Goal: Obtain resource: Download file/media

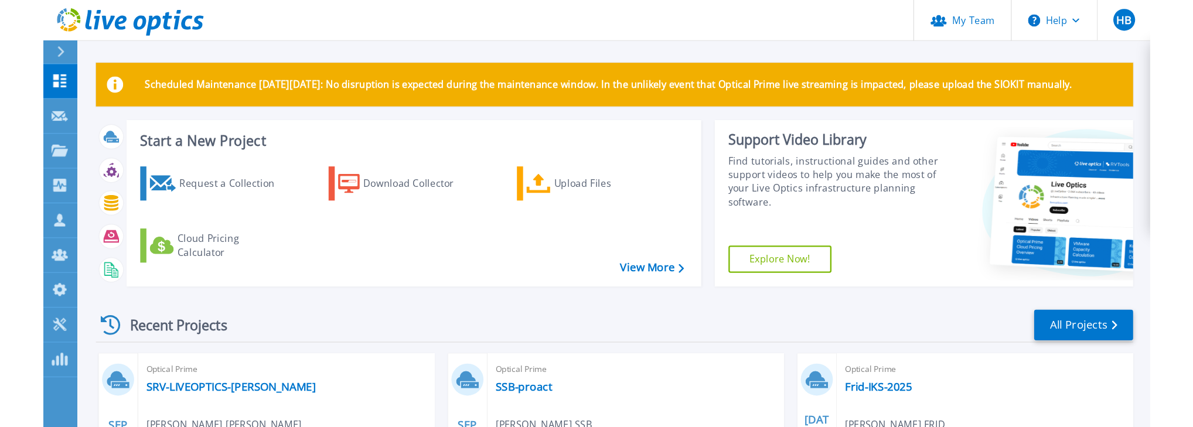
scroll to position [141, 0]
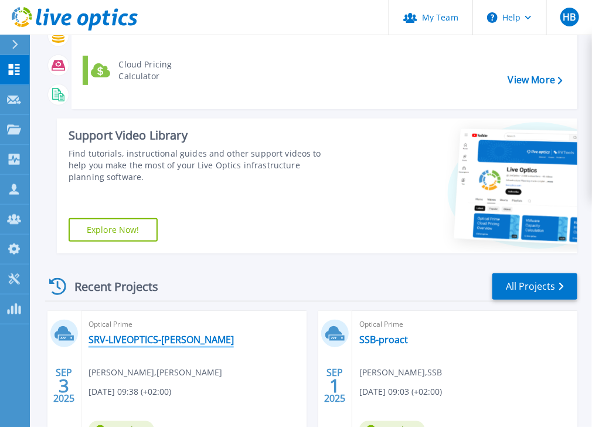
click at [123, 336] on link "SRV-LIVEOPTICS-[PERSON_NAME]" at bounding box center [160, 339] width 145 height 12
click at [114, 336] on link "SRV-LIVEOPTICS-[PERSON_NAME]" at bounding box center [160, 339] width 145 height 12
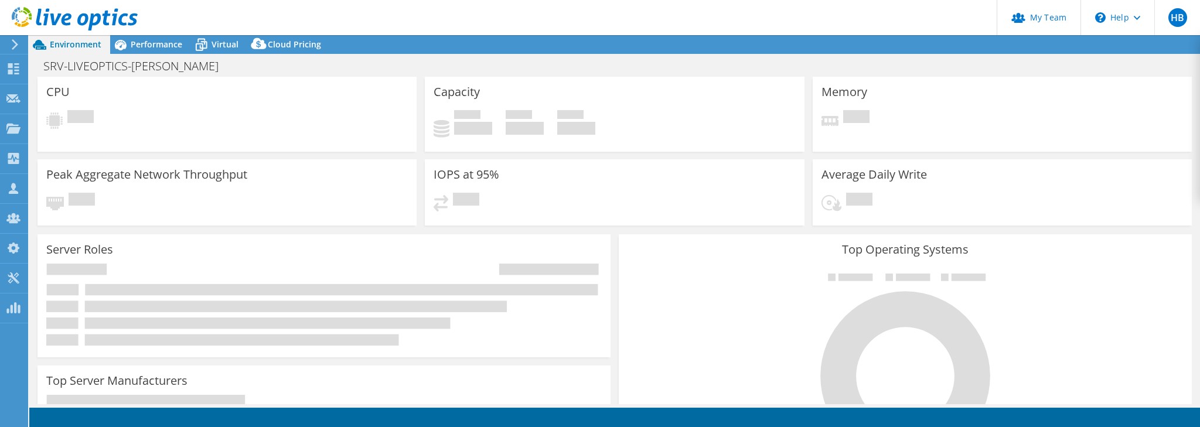
select select "USD"
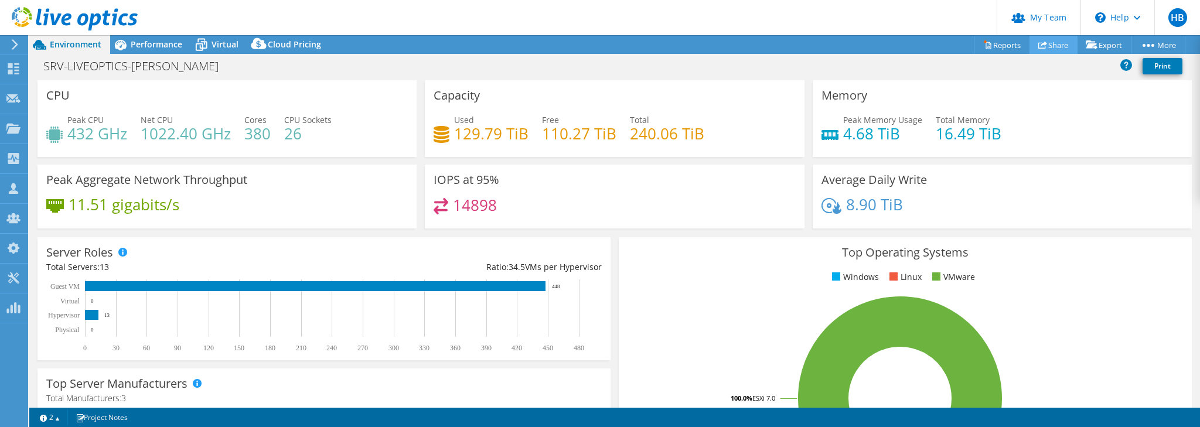
click at [1046, 45] on link "Share" at bounding box center [1053, 45] width 48 height 18
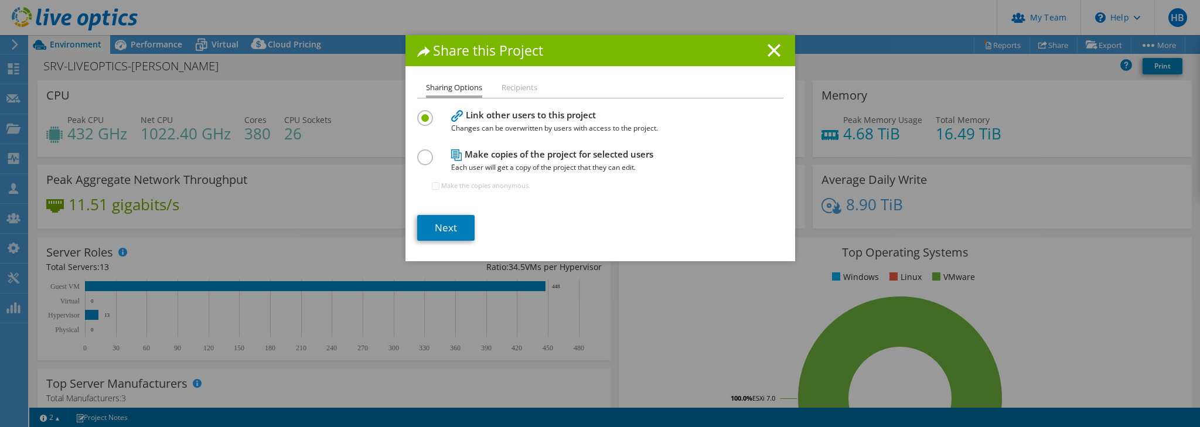
click at [452, 124] on span "Changes can be overwritten by users with access to the project." at bounding box center [597, 128] width 293 height 13
click at [434, 227] on link "Next" at bounding box center [445, 228] width 57 height 26
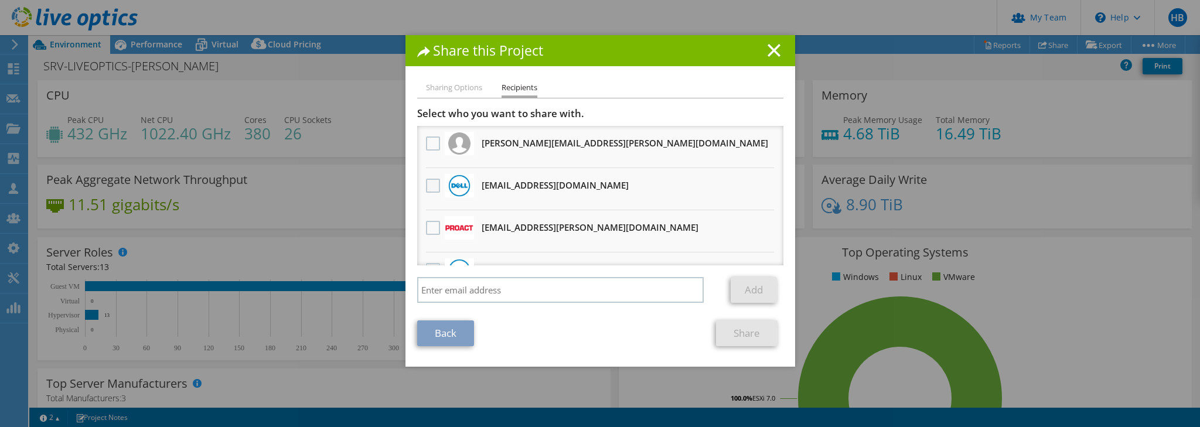
click at [429, 187] on label at bounding box center [434, 186] width 17 height 14
click at [0, 0] on input "checkbox" at bounding box center [0, 0] width 0 height 0
click at [735, 334] on link "Share" at bounding box center [747, 333] width 62 height 26
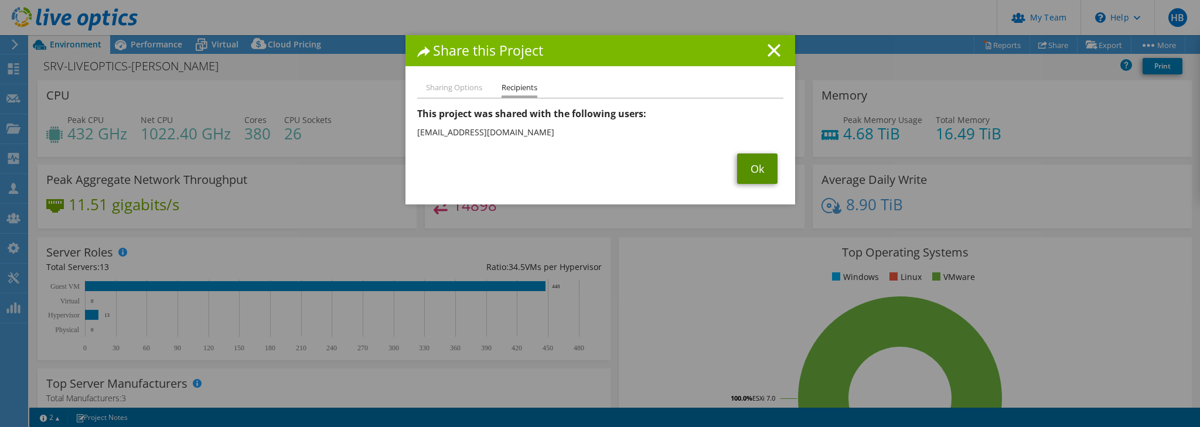
click at [755, 166] on link "Ok" at bounding box center [757, 168] width 40 height 30
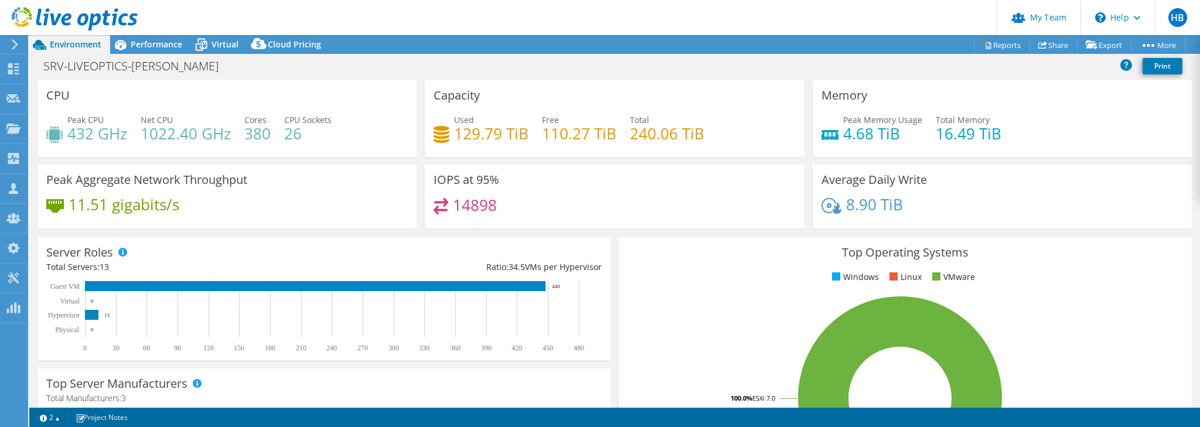
click at [530, 31] on header "HB Partner Team Admin Heidi Berg heidi.berg@proact.no Proact-no My Profile Log …" at bounding box center [600, 17] width 1200 height 35
click at [1121, 41] on link "Export" at bounding box center [1104, 45] width 54 height 18
click at [1003, 45] on link "Reports" at bounding box center [1002, 45] width 56 height 18
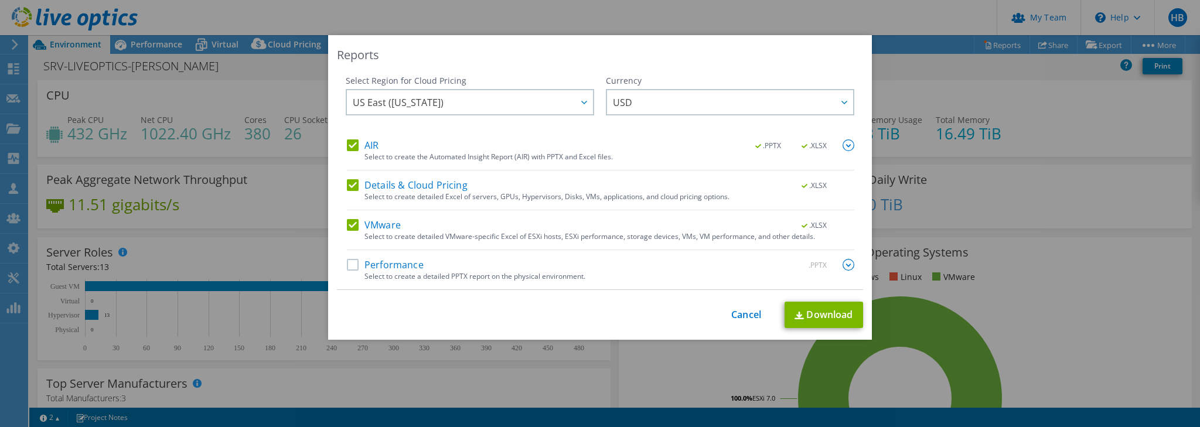
click at [347, 265] on label "Performance" at bounding box center [385, 265] width 77 height 12
click at [0, 0] on input "Performance" at bounding box center [0, 0] width 0 height 0
click at [807, 312] on link "Download" at bounding box center [823, 315] width 79 height 26
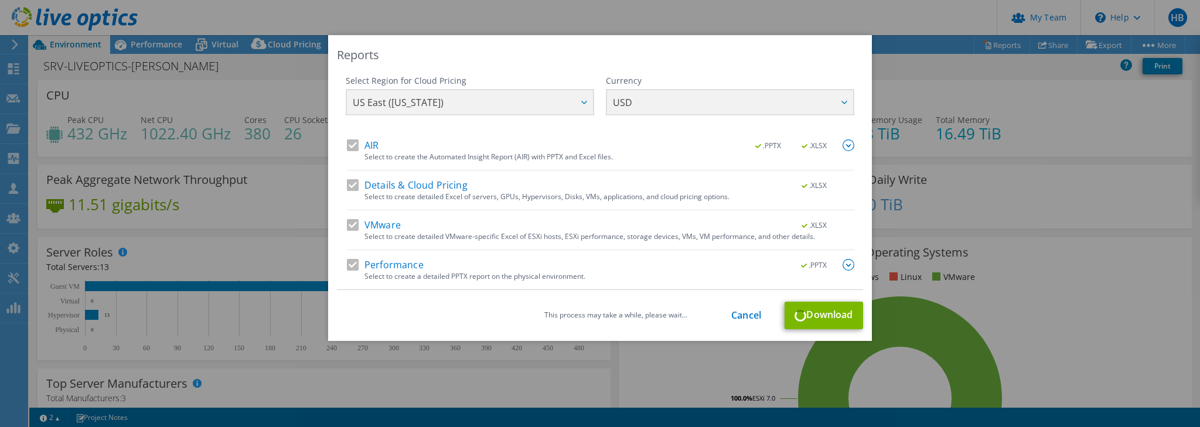
click at [575, 98] on div "Select Region for Cloud Pricing Asia Pacific (Hong Kong) Asia Pacific (Mumbai) …" at bounding box center [600, 107] width 509 height 64
click at [582, 101] on div "Select Region for Cloud Pricing Asia Pacific (Hong Kong) Asia Pacific (Mumbai) …" at bounding box center [600, 107] width 509 height 64
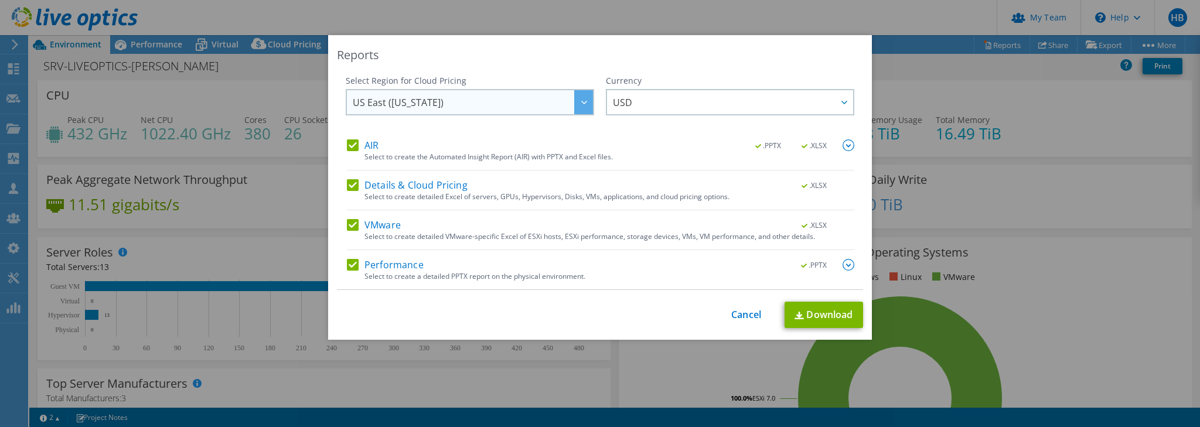
click at [582, 99] on div at bounding box center [583, 102] width 19 height 24
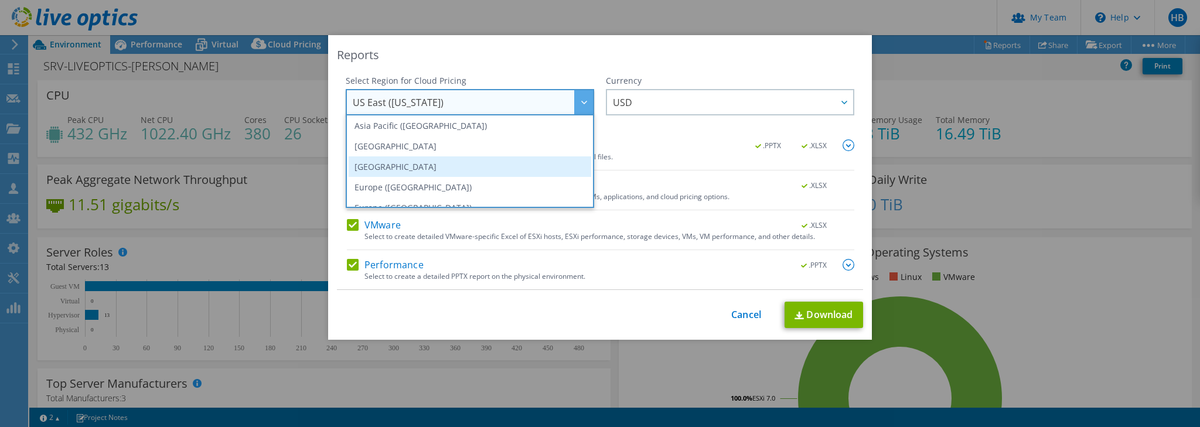
scroll to position [94, 0]
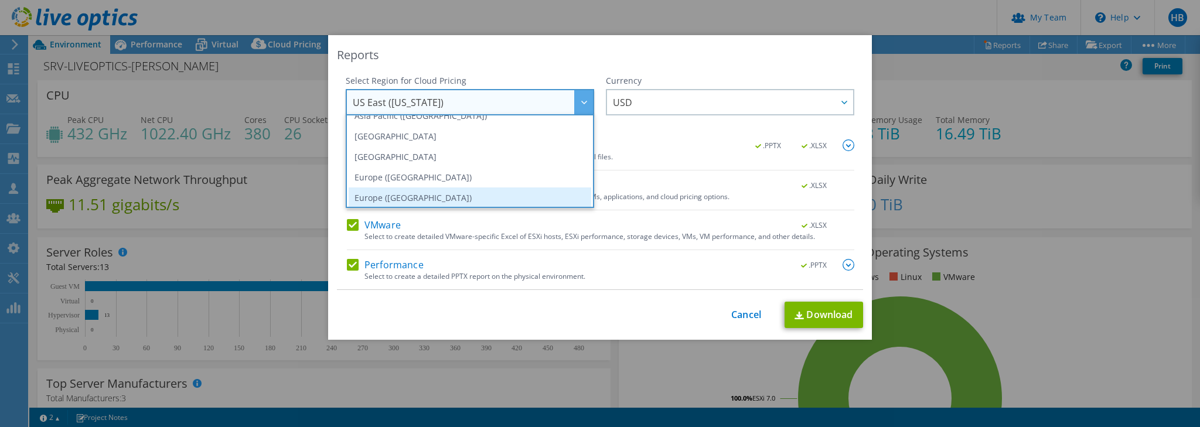
click at [383, 196] on li "Europe (London)" at bounding box center [470, 197] width 243 height 21
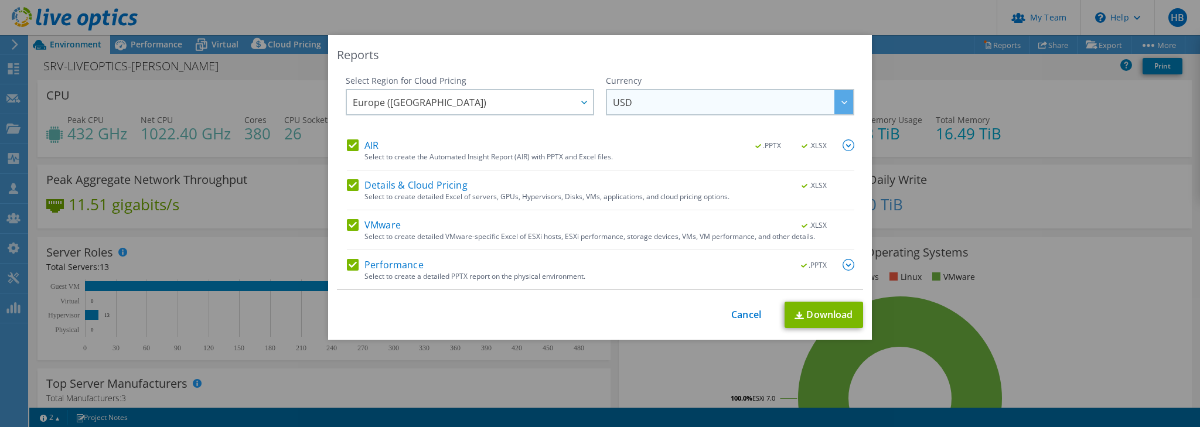
click at [845, 99] on div at bounding box center [843, 102] width 19 height 24
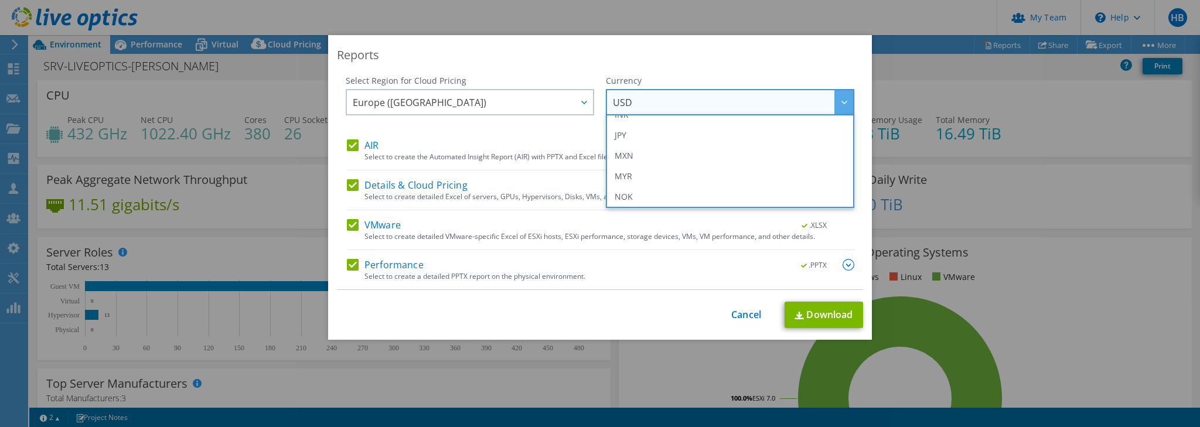
scroll to position [281, 0]
click at [675, 169] on li "NOK" at bounding box center [730, 174] width 243 height 21
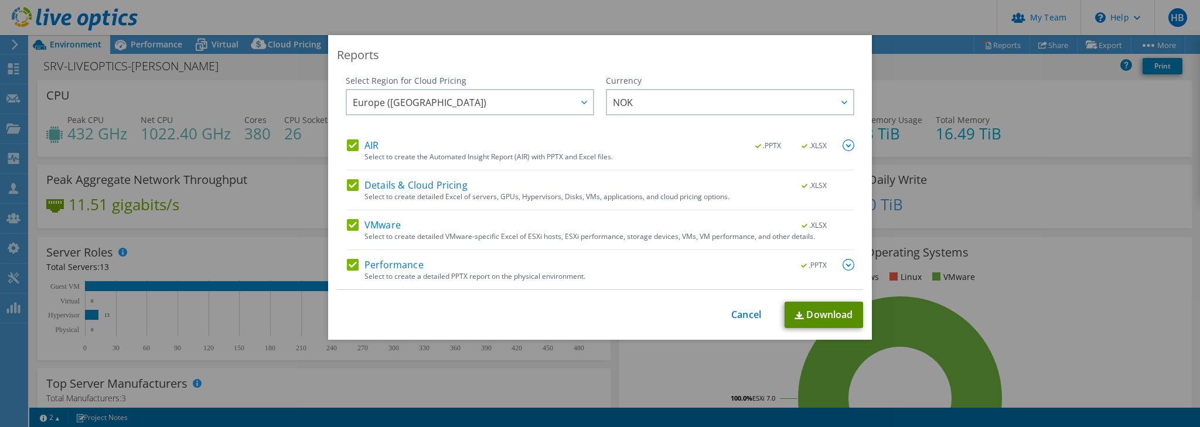
click at [807, 312] on link "Download" at bounding box center [823, 315] width 79 height 26
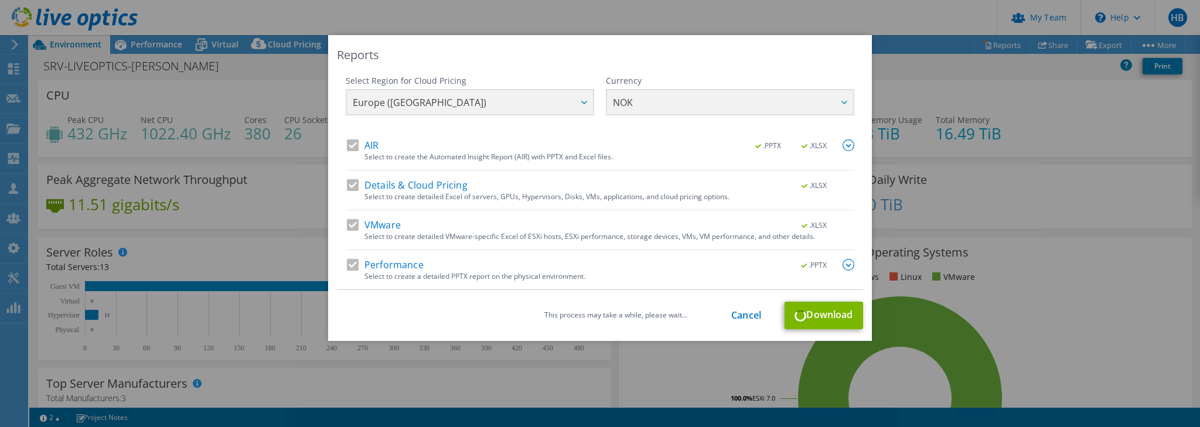
click at [438, 20] on div "Reports Select Region for Cloud Pricing Asia Pacific (Hong Kong) Asia Pacific (…" at bounding box center [600, 213] width 1200 height 427
